Goal: Information Seeking & Learning: Learn about a topic

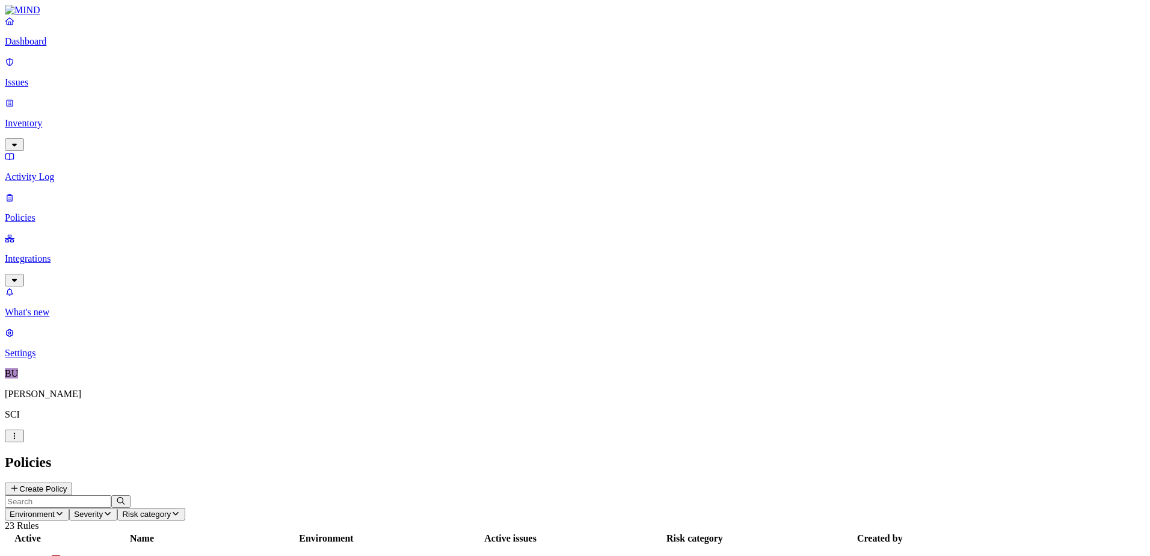
scroll to position [60, 0]
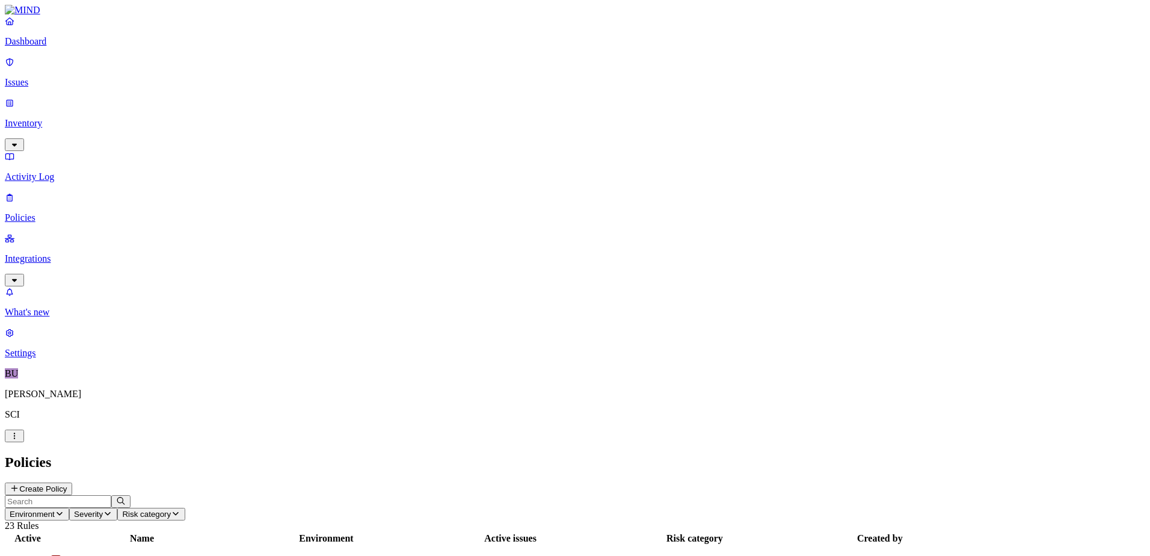
click at [52, 47] on p "Dashboard" at bounding box center [575, 41] width 1140 height 11
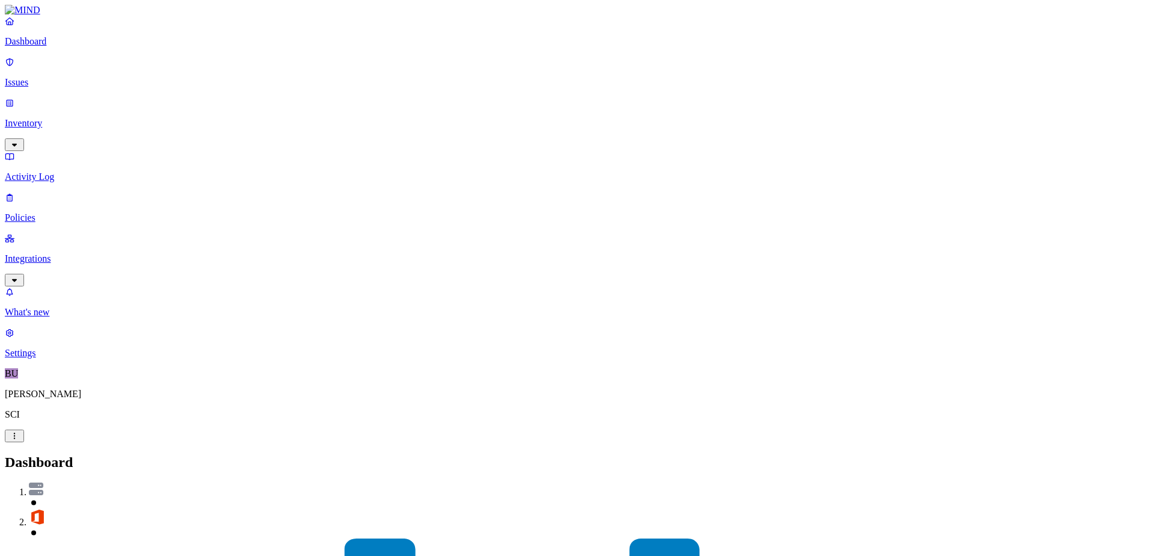
drag, startPoint x: 366, startPoint y: 176, endPoint x: 4, endPoint y: 120, distance: 366.9
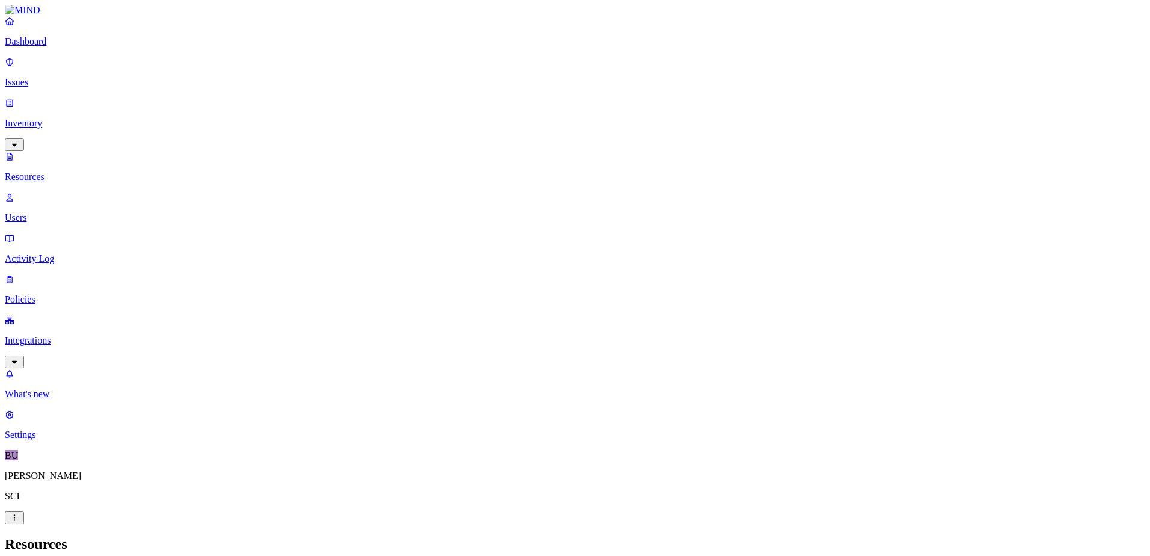
click at [40, 47] on p "Dashboard" at bounding box center [575, 41] width 1140 height 11
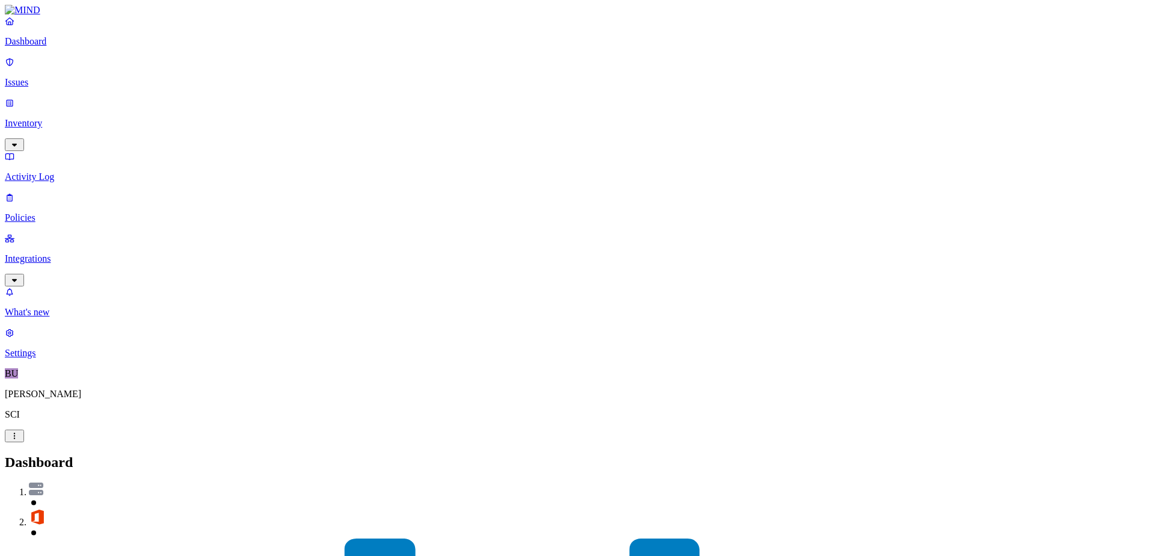
click at [45, 118] on p "Inventory" at bounding box center [575, 123] width 1140 height 11
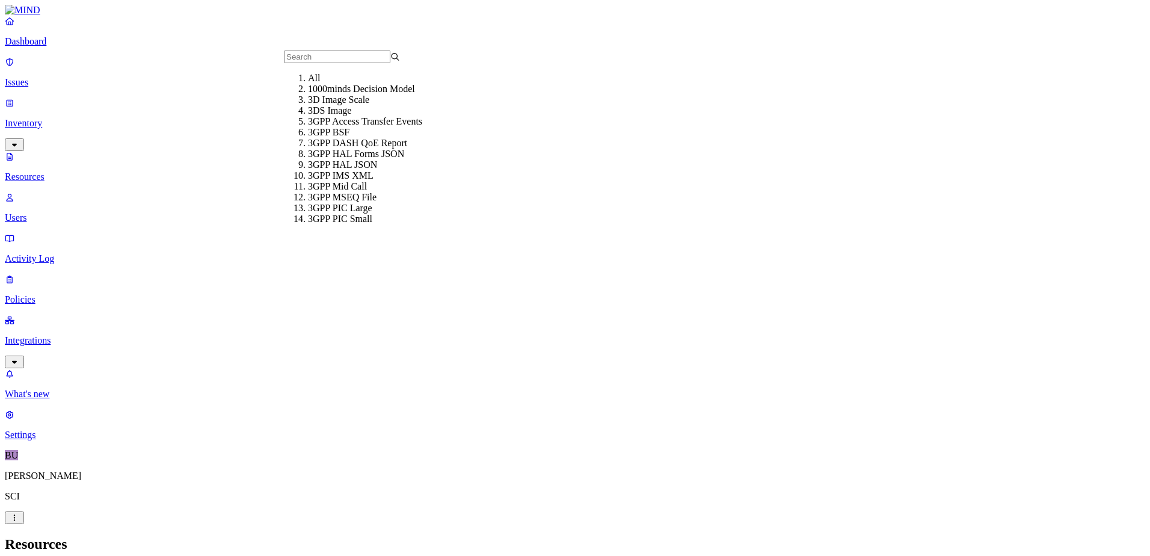
click at [284, 536] on h2 "Resources" at bounding box center [575, 544] width 1140 height 16
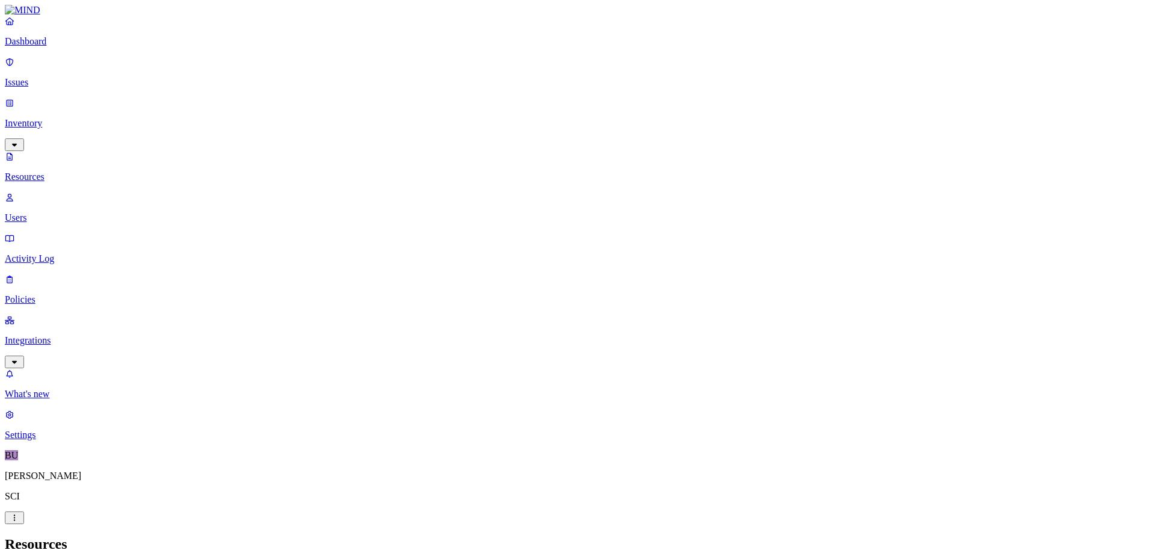
click at [427, 67] on button "button" at bounding box center [432, 69] width 10 height 4
click at [427, 96] on div "PCI" at bounding box center [427, 113] width 0 height 34
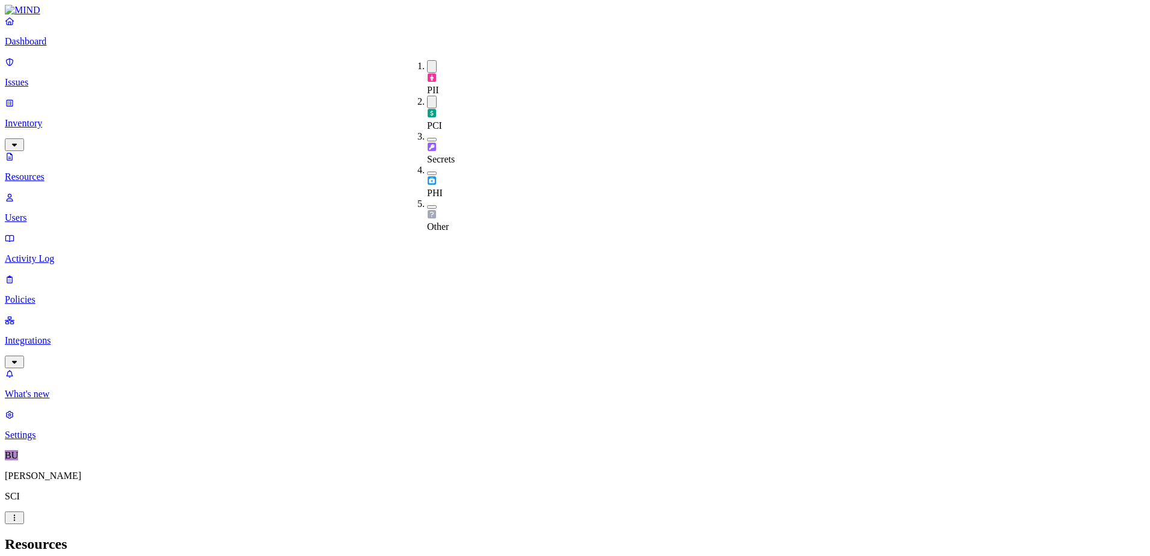
click at [61, 308] on nav "Dashboard Issues Inventory Resources Users Activity Log Policies Integrations W…" at bounding box center [575, 228] width 1140 height 425
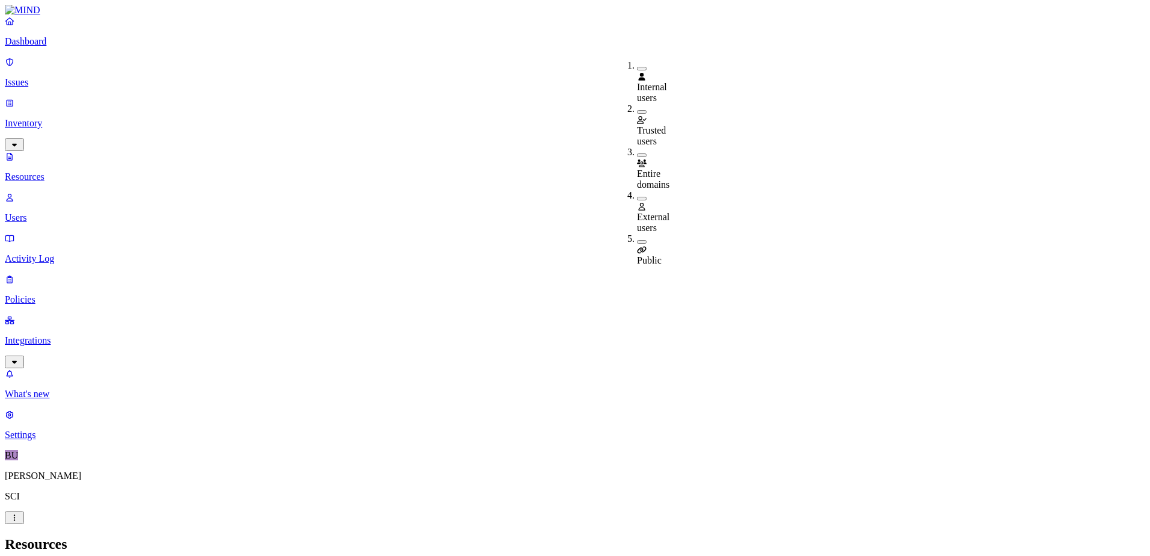
click at [662, 212] on span "External users" at bounding box center [653, 222] width 32 height 21
click at [637, 190] on button "button" at bounding box center [642, 196] width 10 height 13
click at [637, 240] on button "button" at bounding box center [642, 242] width 10 height 4
click at [637, 233] on button "button" at bounding box center [642, 239] width 10 height 13
click at [83, 316] on nav "Dashboard Issues Inventory Resources Users Activity Log Policies Integrations W…" at bounding box center [575, 228] width 1140 height 425
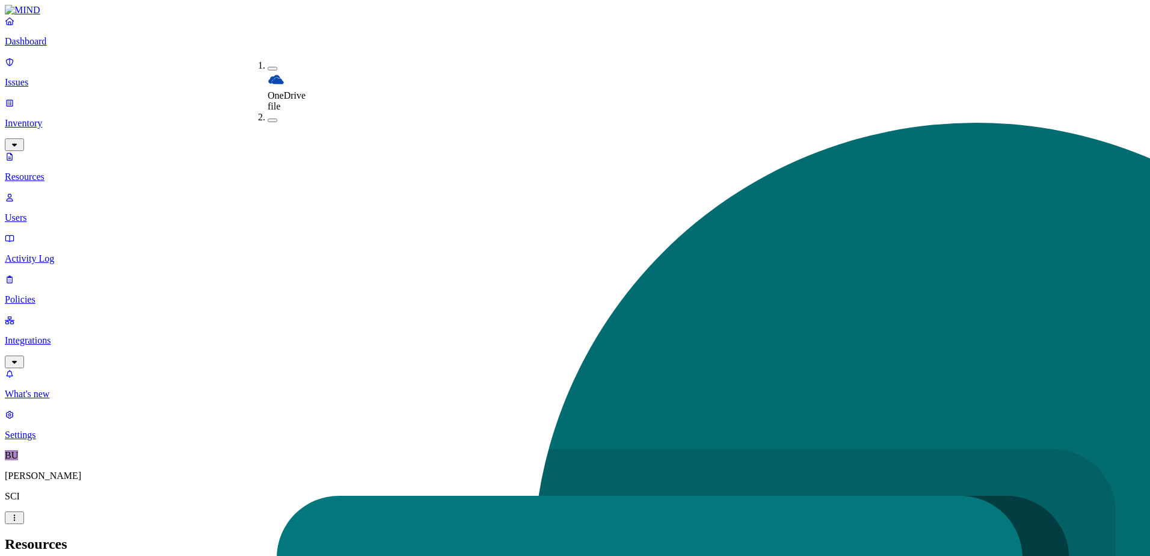
click at [90, 312] on nav "Dashboard Issues Inventory Resources Users Activity Log Policies Integrations W…" at bounding box center [575, 228] width 1140 height 425
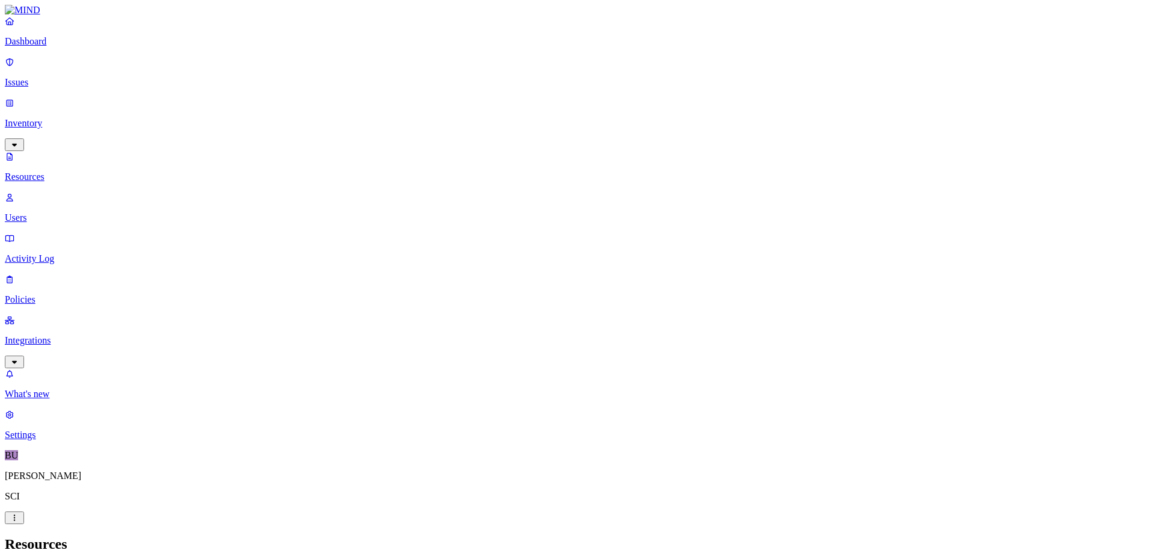
drag, startPoint x: 34, startPoint y: 51, endPoint x: 78, endPoint y: 239, distance: 192.6
click at [34, 47] on p "Dashboard" at bounding box center [575, 41] width 1140 height 11
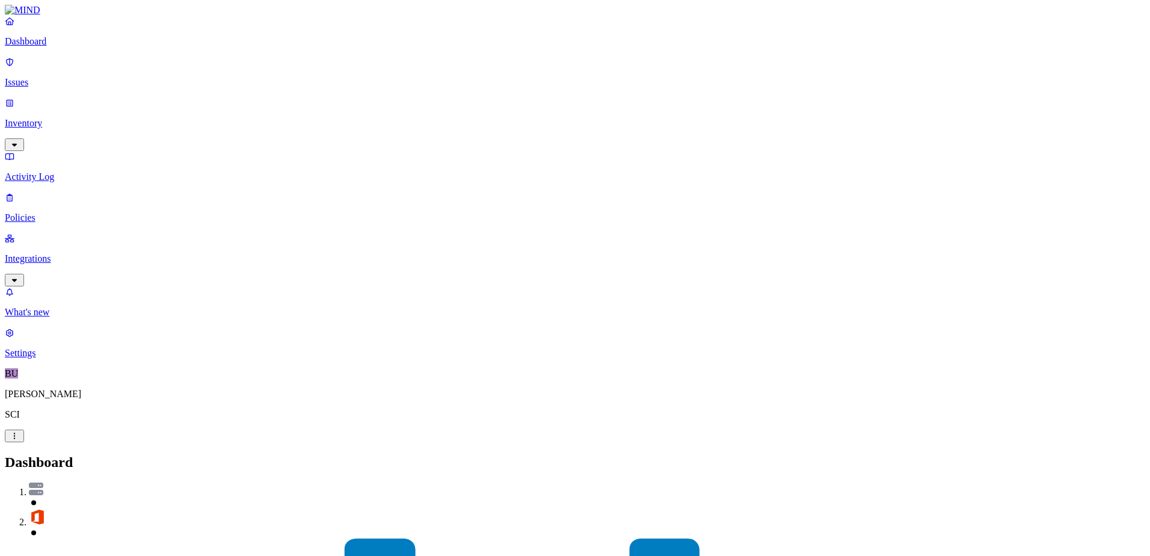
click at [64, 171] on p "Activity Log" at bounding box center [575, 176] width 1140 height 11
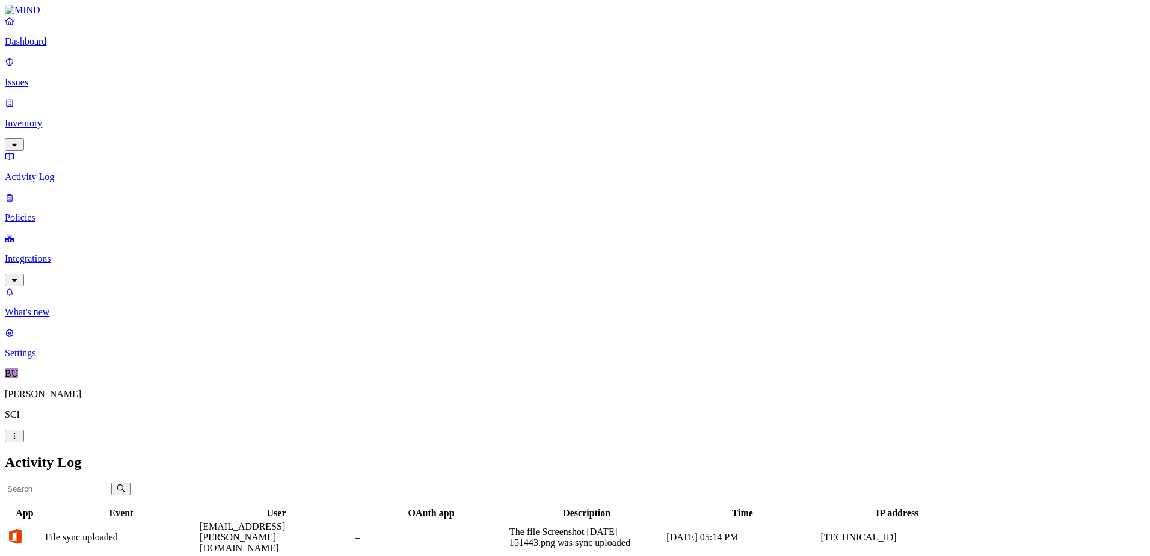
click at [198, 520] on td "File sync uploaded" at bounding box center [121, 537] width 153 height 34
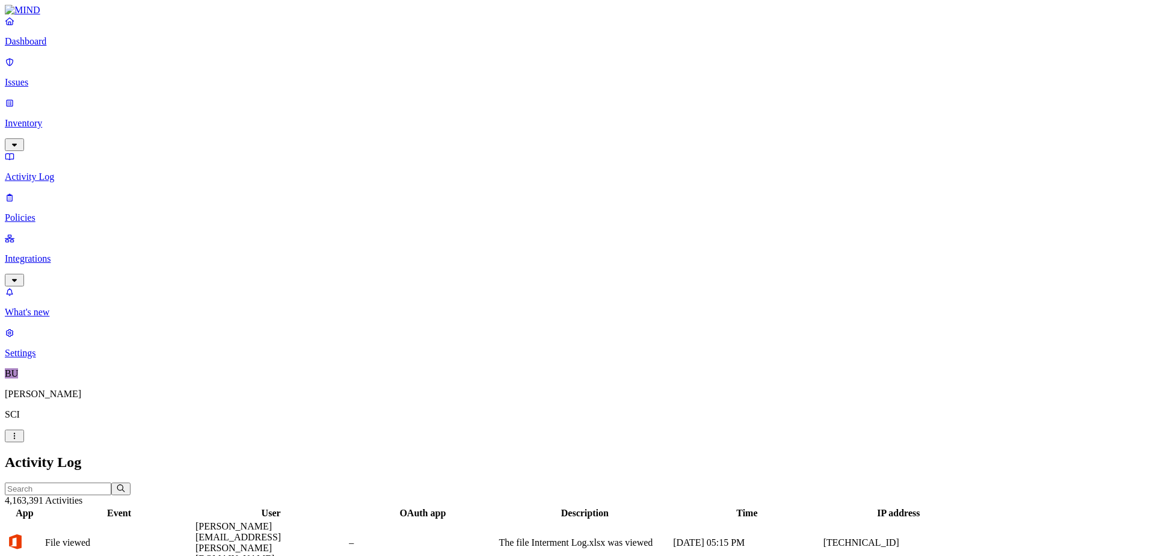
click at [35, 47] on link "Dashboard" at bounding box center [575, 31] width 1140 height 31
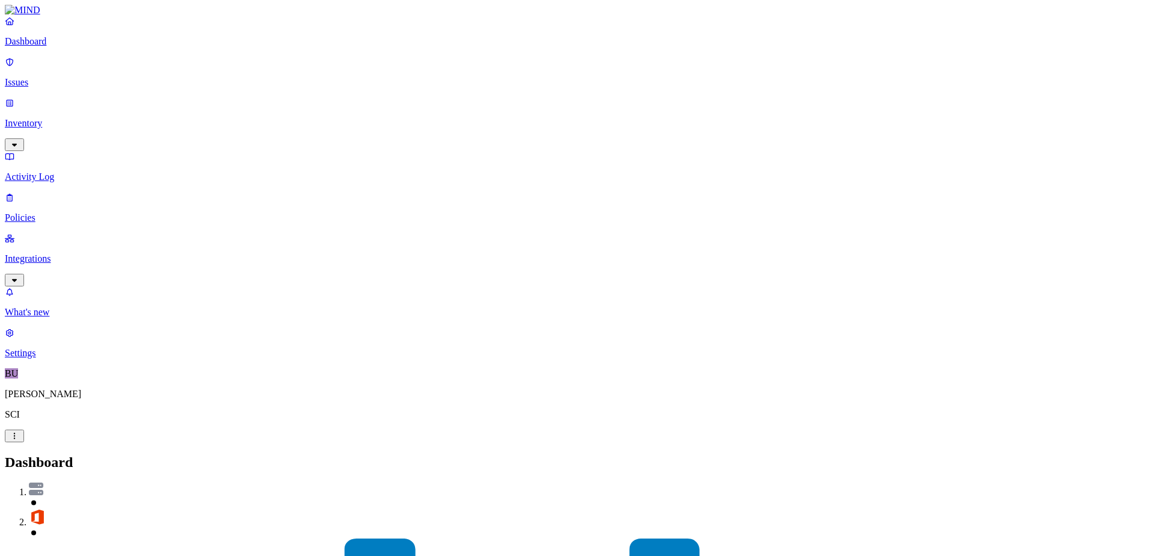
click at [43, 77] on p "Issues" at bounding box center [575, 82] width 1140 height 11
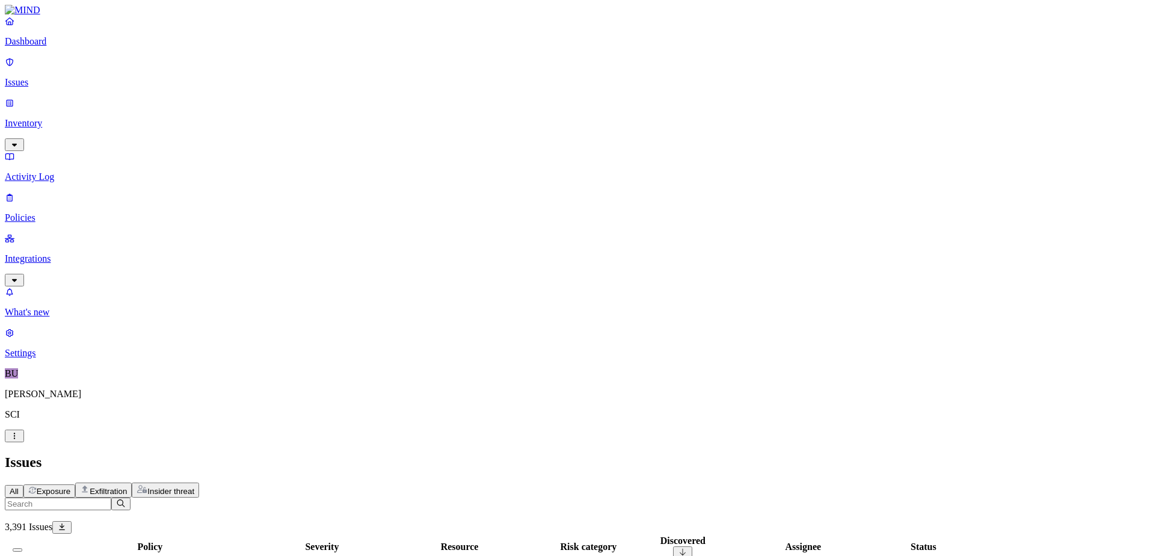
click at [75, 484] on button "Exposure" at bounding box center [49, 490] width 52 height 13
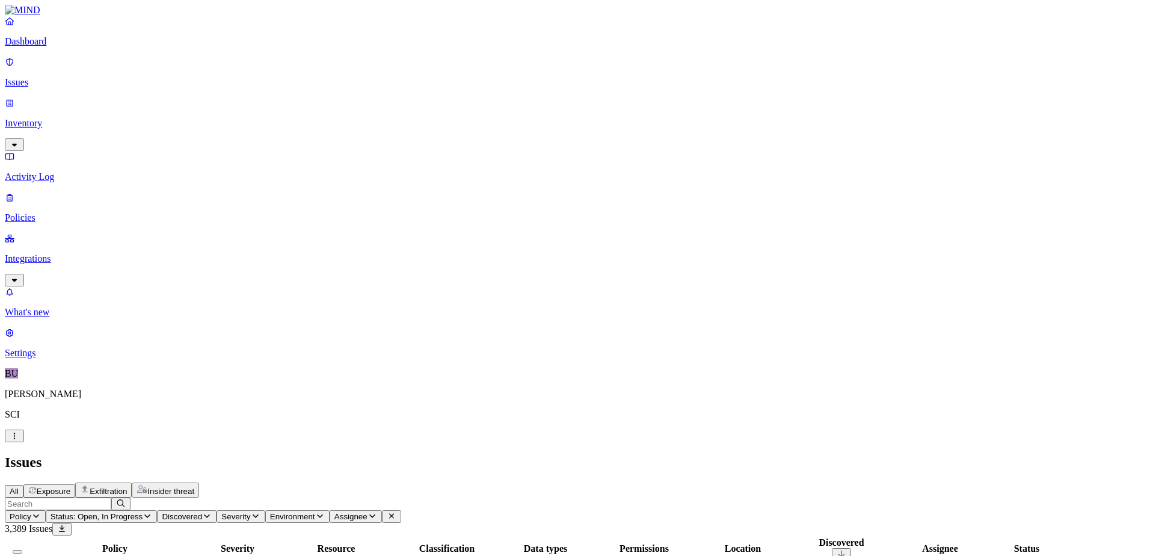
click at [127, 487] on span "Exfiltration" at bounding box center [108, 491] width 37 height 9
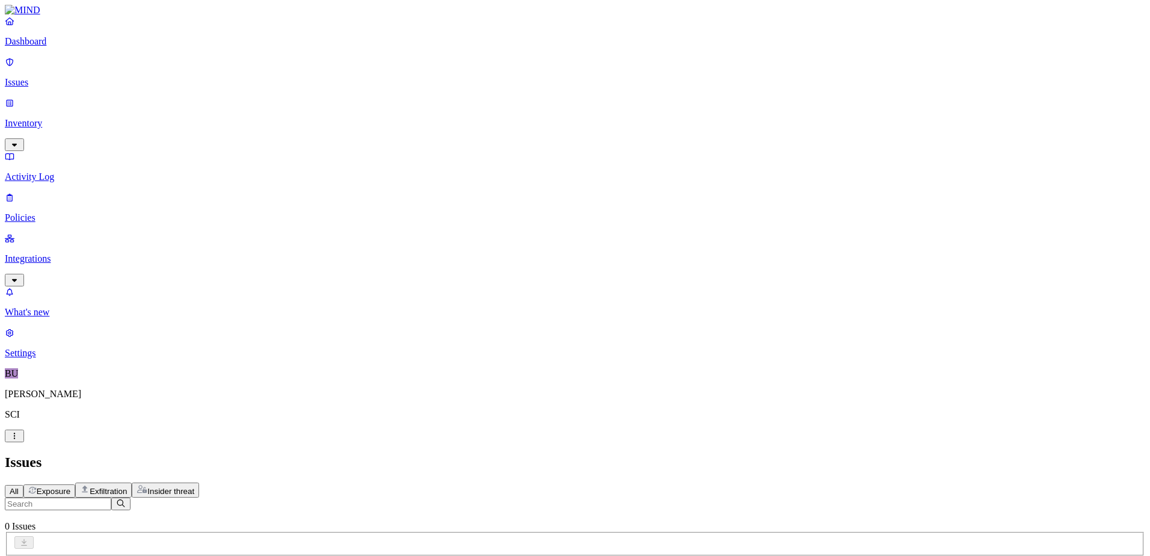
click at [194, 487] on span "Insider threat" at bounding box center [170, 491] width 47 height 9
click at [75, 484] on button "Exposure" at bounding box center [49, 490] width 52 height 13
click at [54, 47] on p "Dashboard" at bounding box center [575, 41] width 1140 height 11
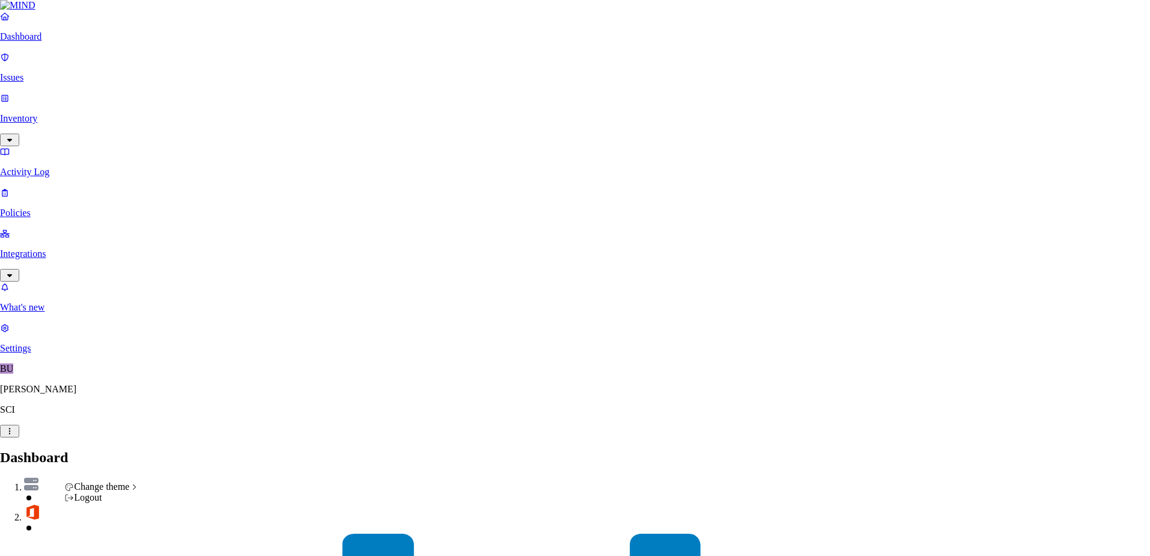
click at [107, 503] on div "Logout" at bounding box center [101, 497] width 75 height 11
